Goal: Task Accomplishment & Management: Manage account settings

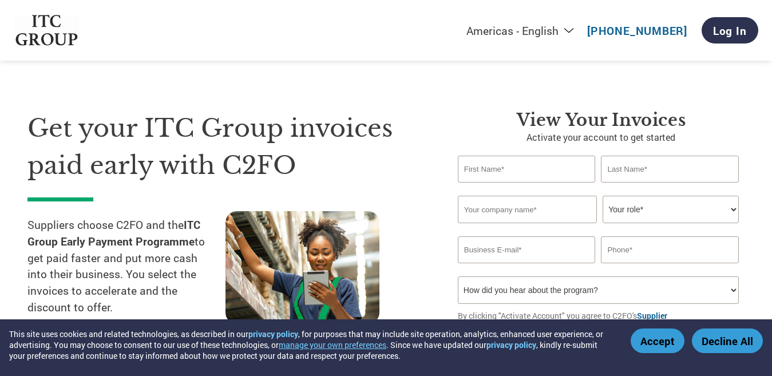
select select "en-[GEOGRAPHIC_DATA]"
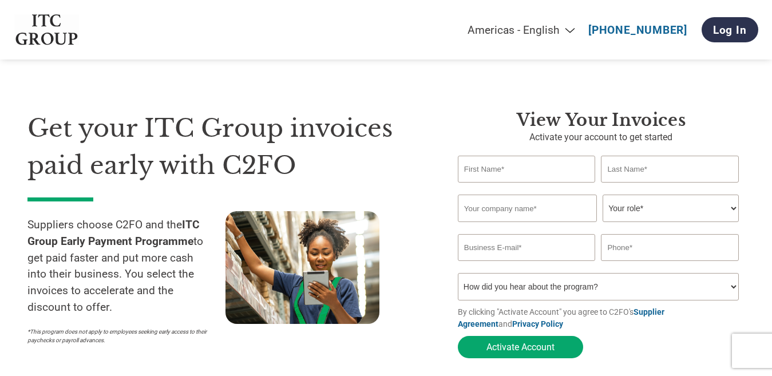
select select "en-[GEOGRAPHIC_DATA]"
click at [734, 30] on link "Log In" at bounding box center [730, 29] width 57 height 25
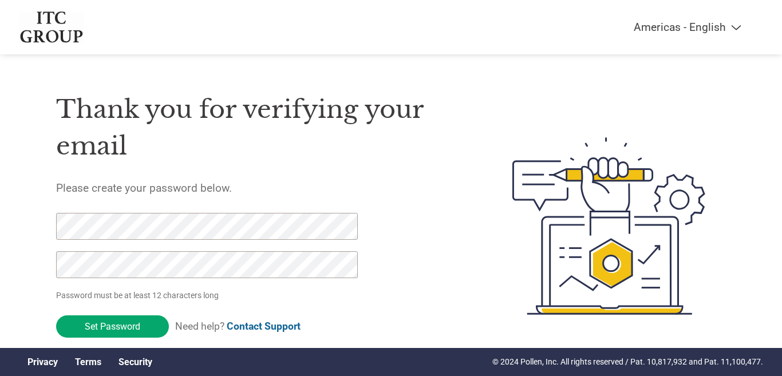
select select "en-[GEOGRAPHIC_DATA]"
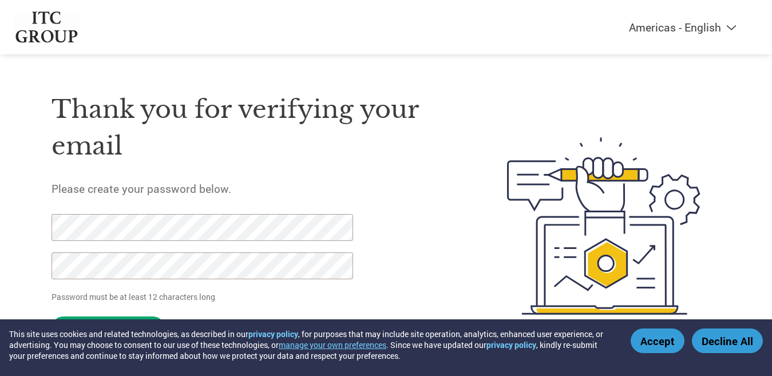
scroll to position [30, 0]
